Goal: Consume media (video, audio)

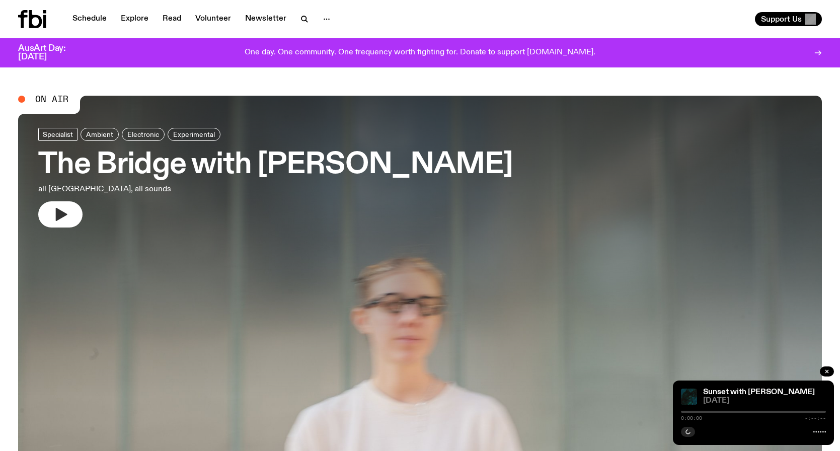
click at [64, 206] on icon "button" at bounding box center [60, 214] width 16 height 16
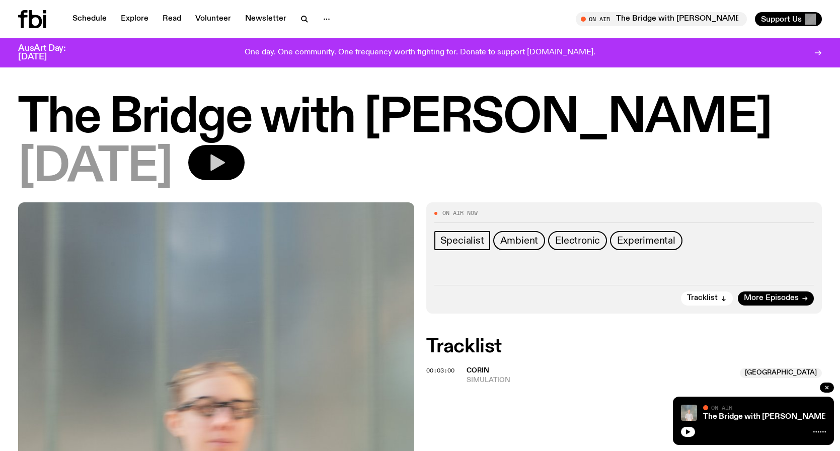
click at [224, 168] on button "button" at bounding box center [216, 162] width 56 height 35
